Goal: Complete application form

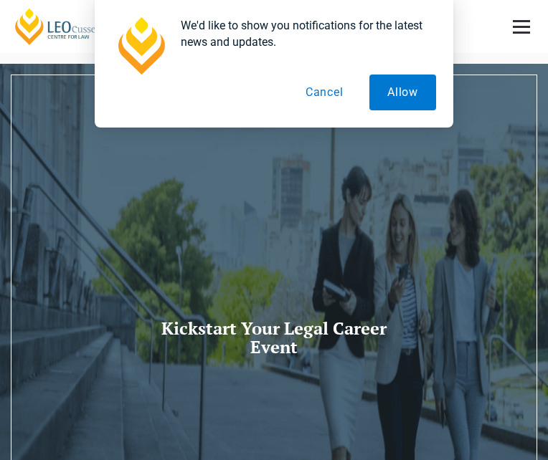
click at [327, 95] on button "Cancel" at bounding box center [324, 93] width 74 height 36
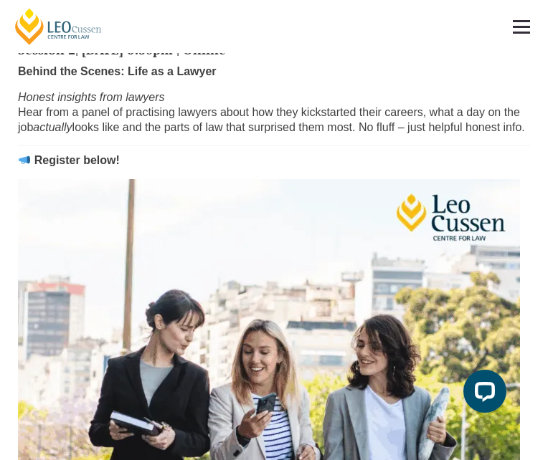
scroll to position [866, 0]
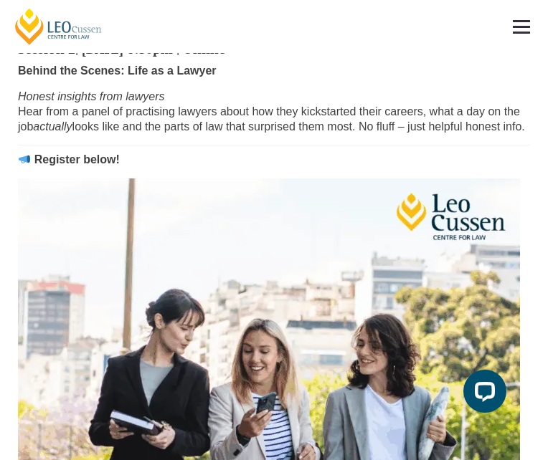
type input "[PERSON_NAME]"
type input "Mifflin"
type input "[EMAIL_ADDRESS][DOMAIN_NAME]"
type input "0429930441"
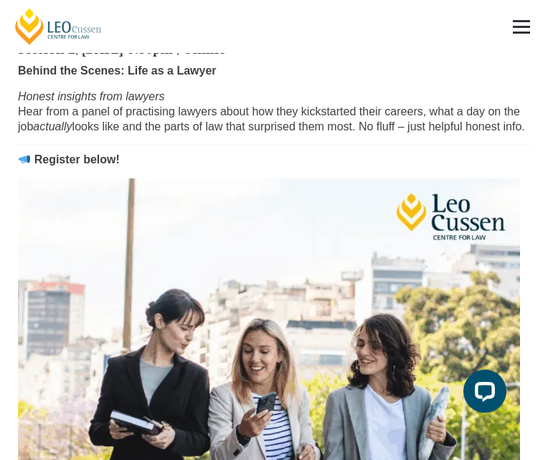
select select "tfa_2210"
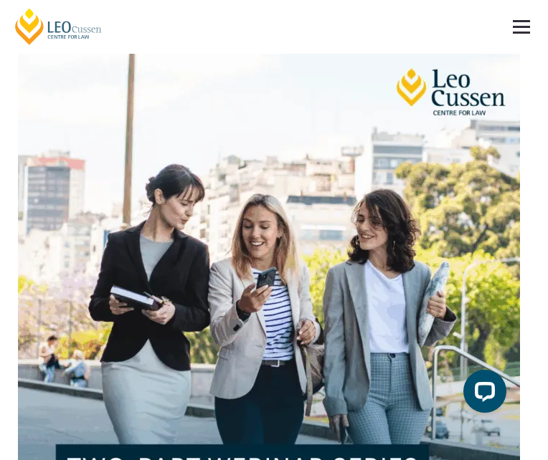
scroll to position [1076, 0]
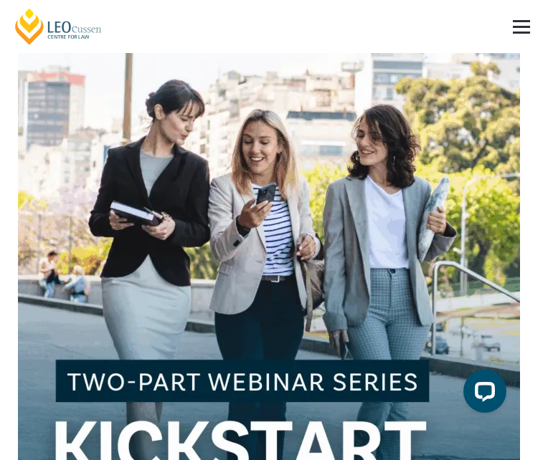
select select "tfa_60"
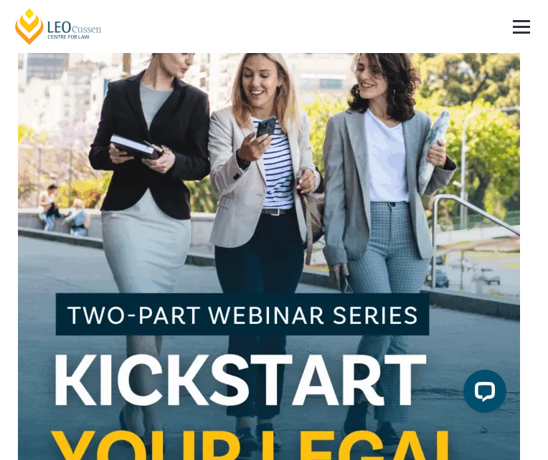
scroll to position [1143, 0]
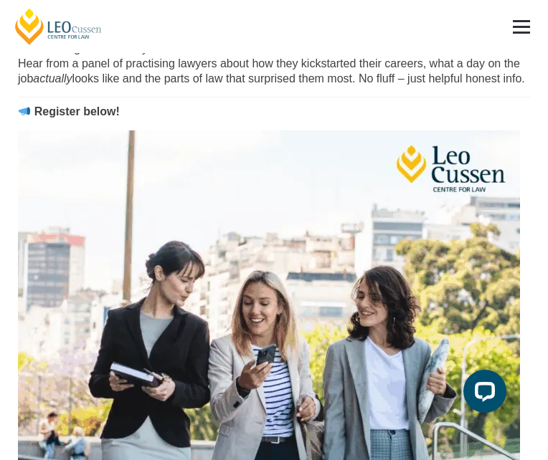
scroll to position [912, 0]
